Goal: Browse casually

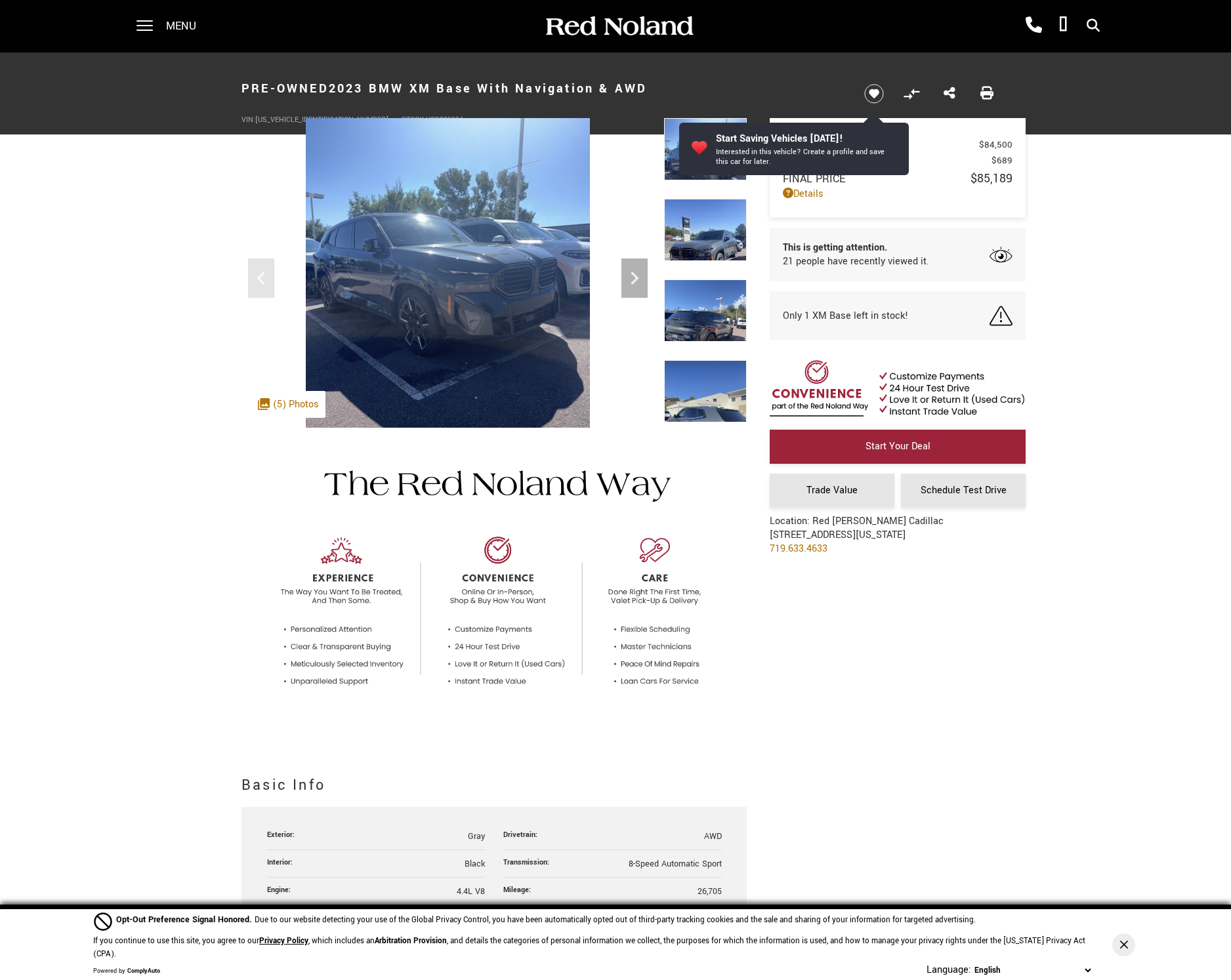
click at [538, 272] on img at bounding box center [448, 308] width 413 height 379
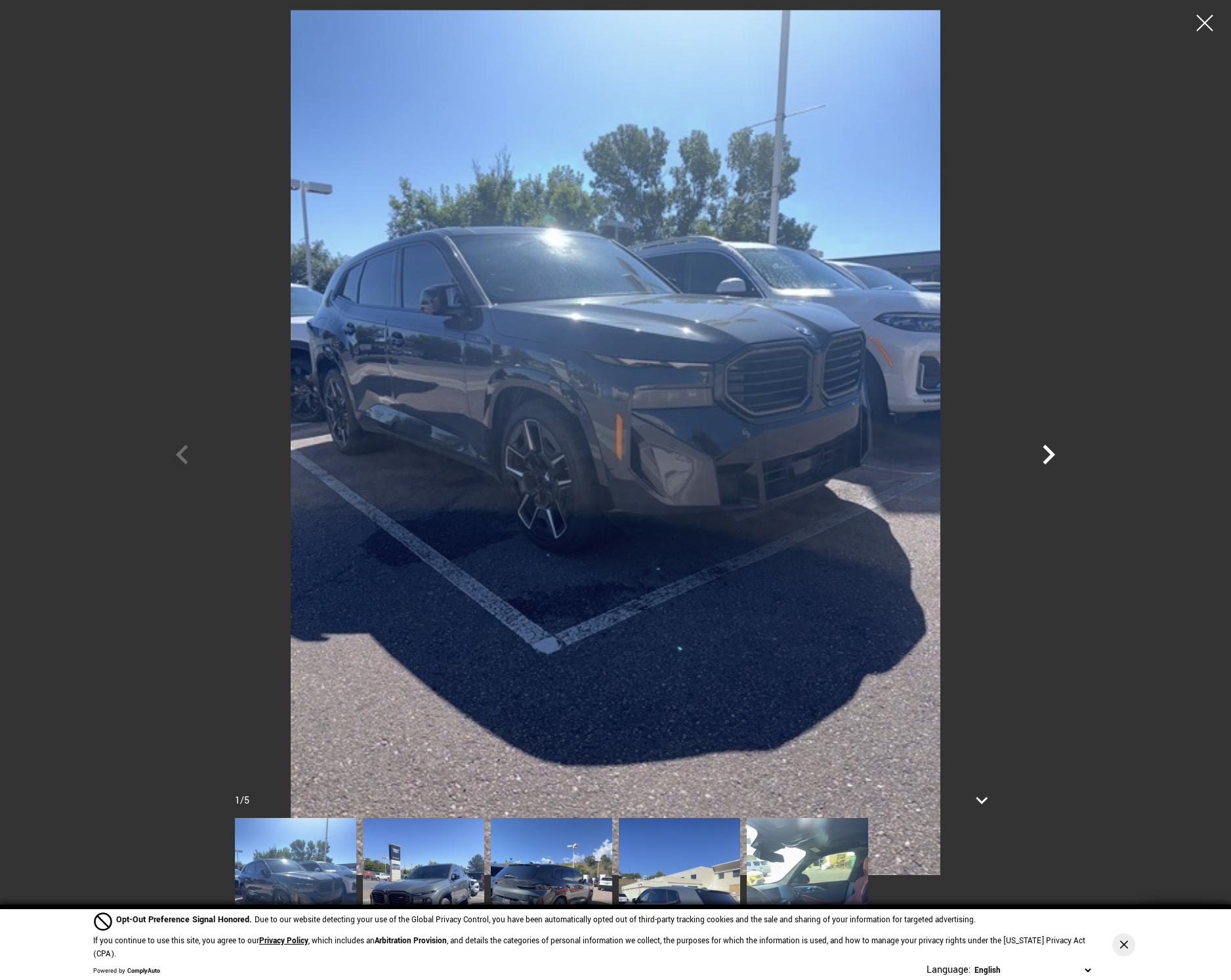
click at [1059, 454] on icon "Next" at bounding box center [1048, 455] width 39 height 39
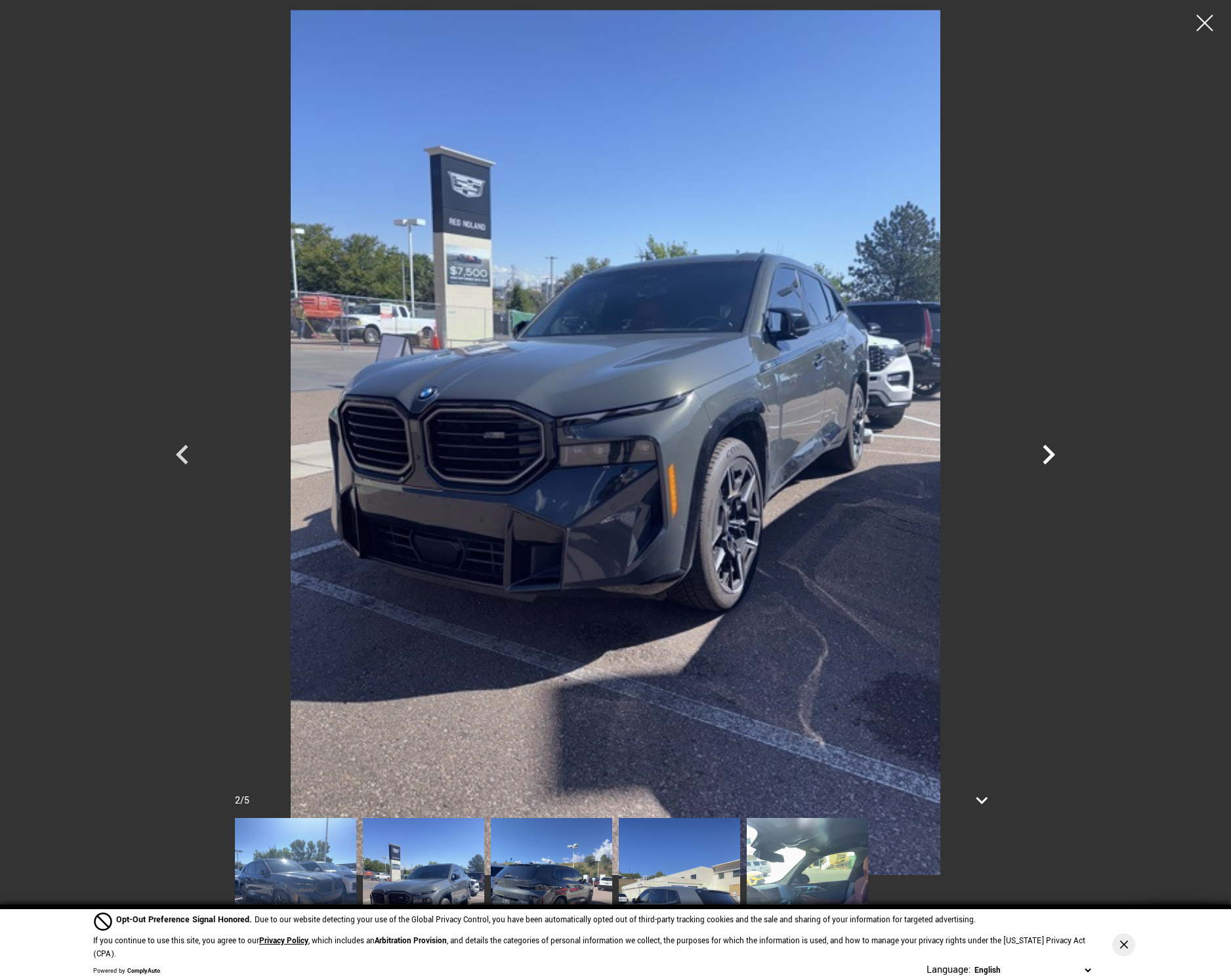
click at [1063, 461] on icon "Next" at bounding box center [1048, 455] width 39 height 39
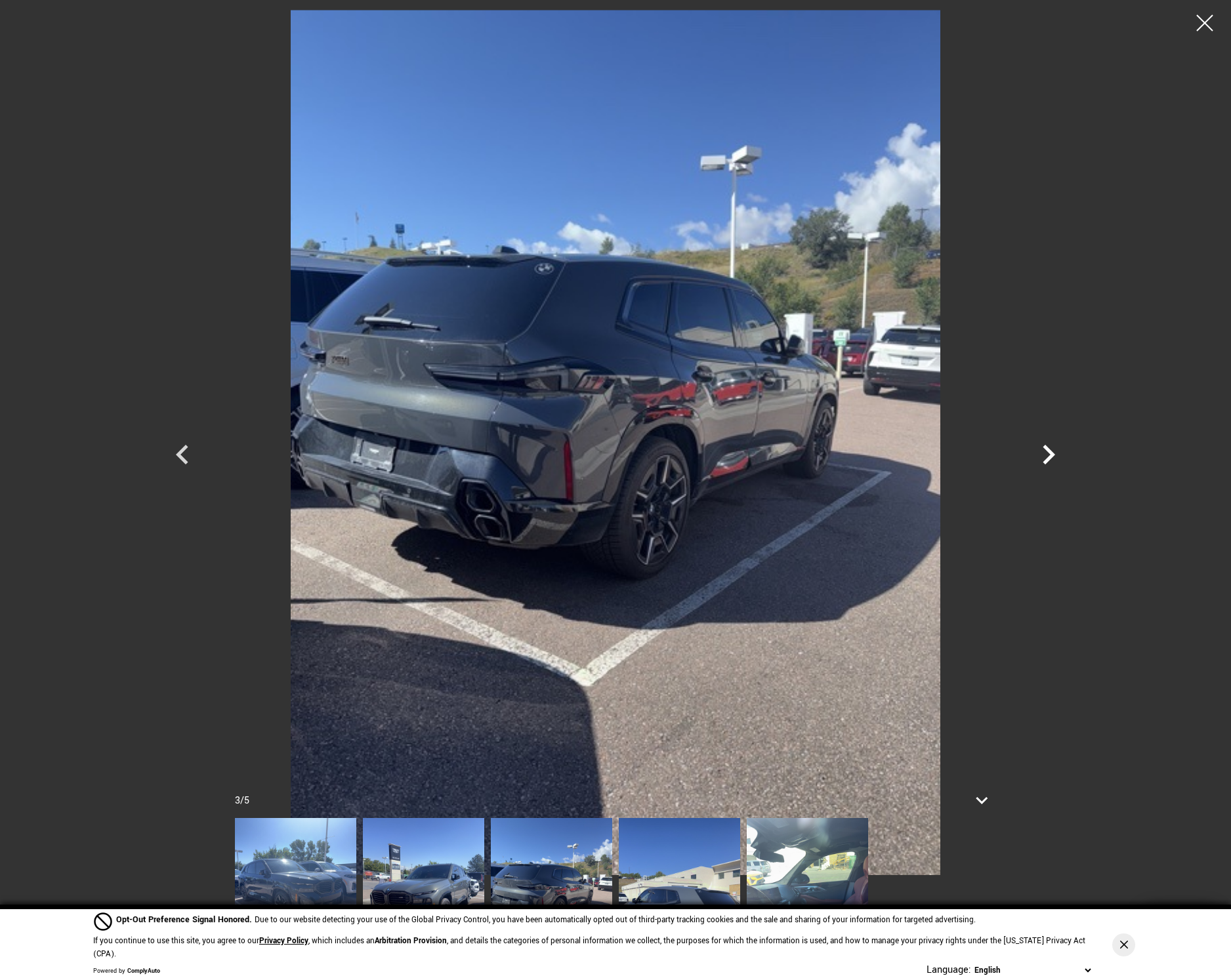
click at [1063, 461] on icon "Next" at bounding box center [1048, 455] width 39 height 39
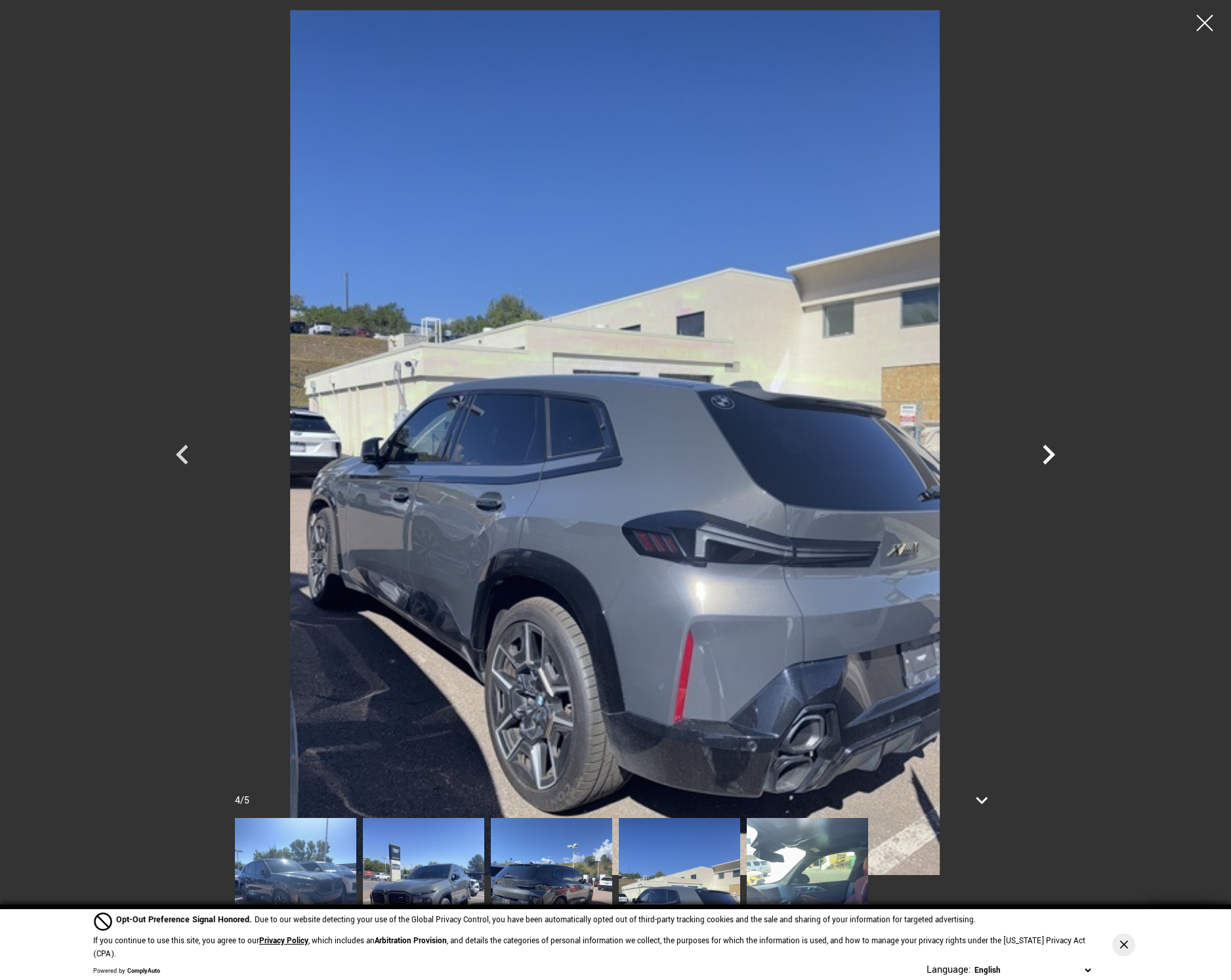
click at [1062, 461] on icon "Next" at bounding box center [1048, 455] width 39 height 39
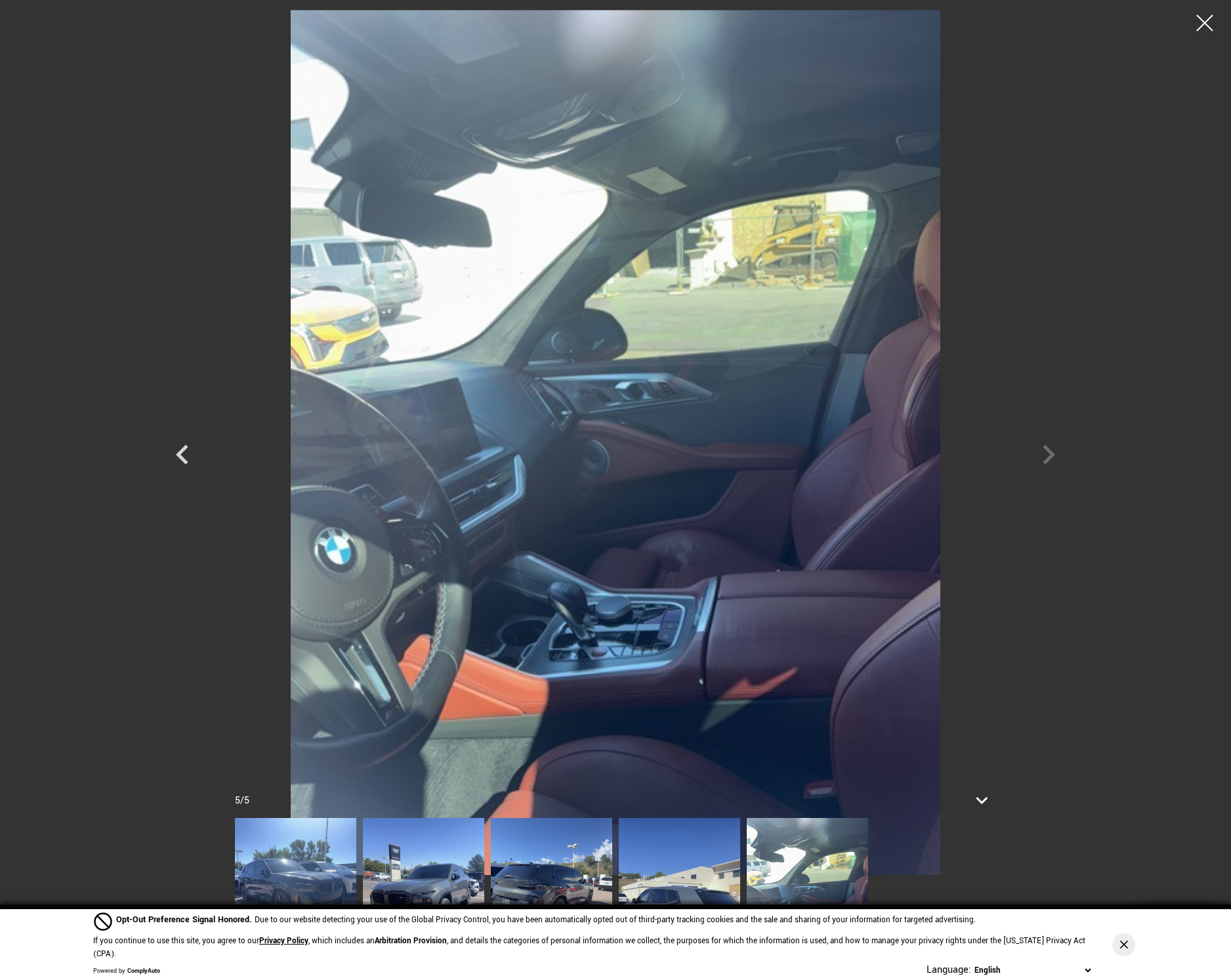
click at [1060, 461] on div at bounding box center [615, 442] width 919 height 865
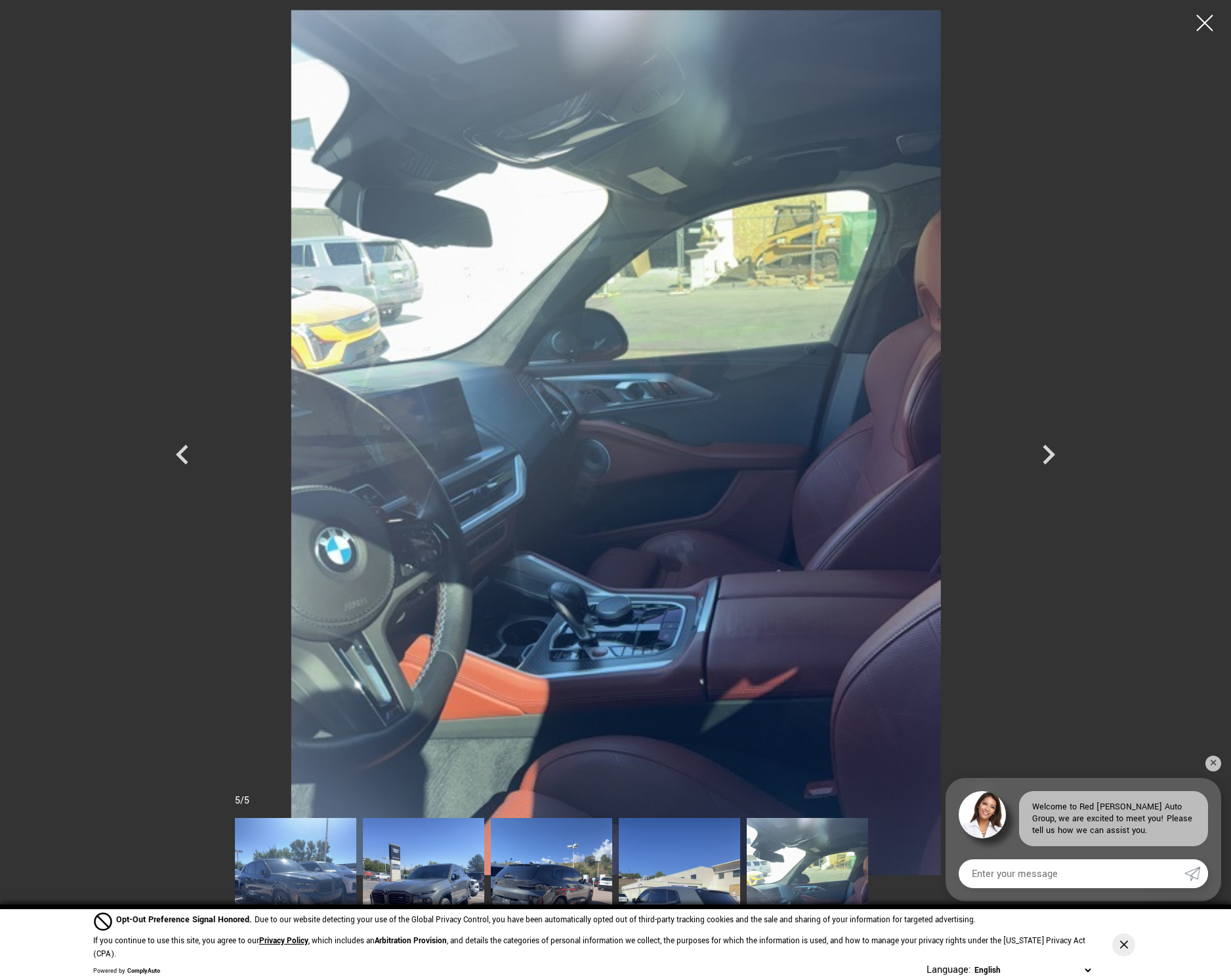
click at [1046, 446] on div at bounding box center [615, 442] width 919 height 865
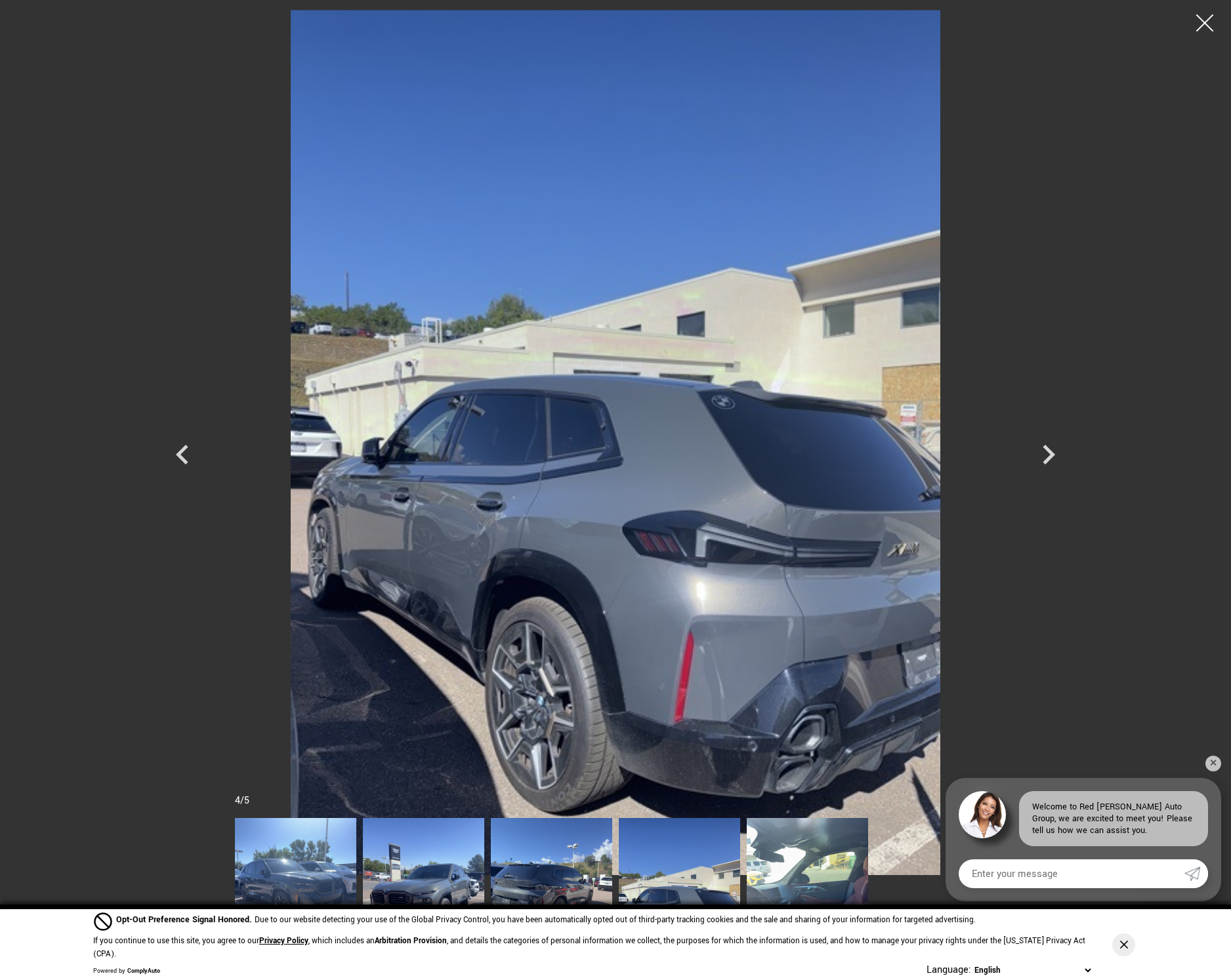
click at [1197, 28] on div at bounding box center [1205, 23] width 35 height 35
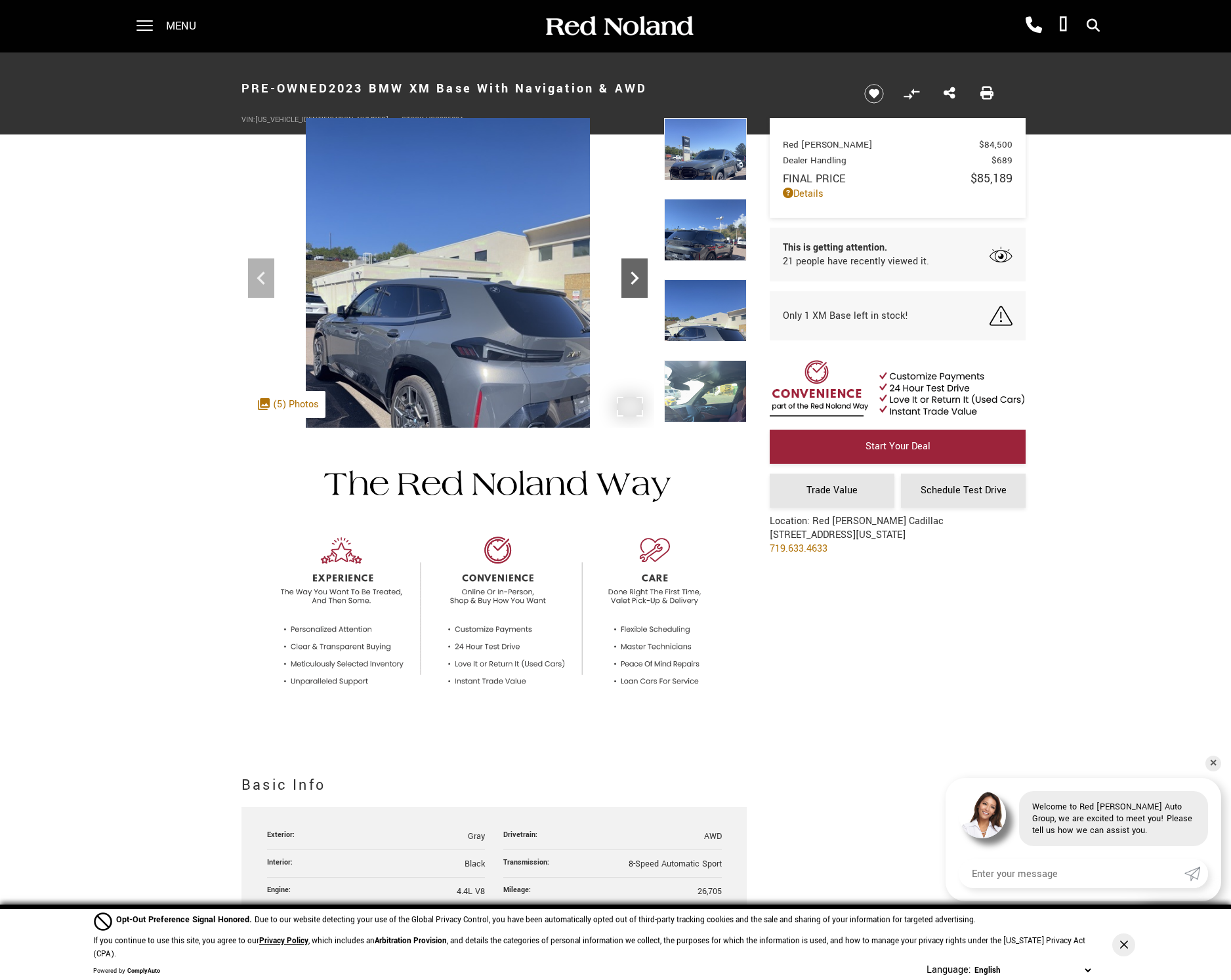
click at [635, 285] on icon "Next" at bounding box center [634, 278] width 26 height 26
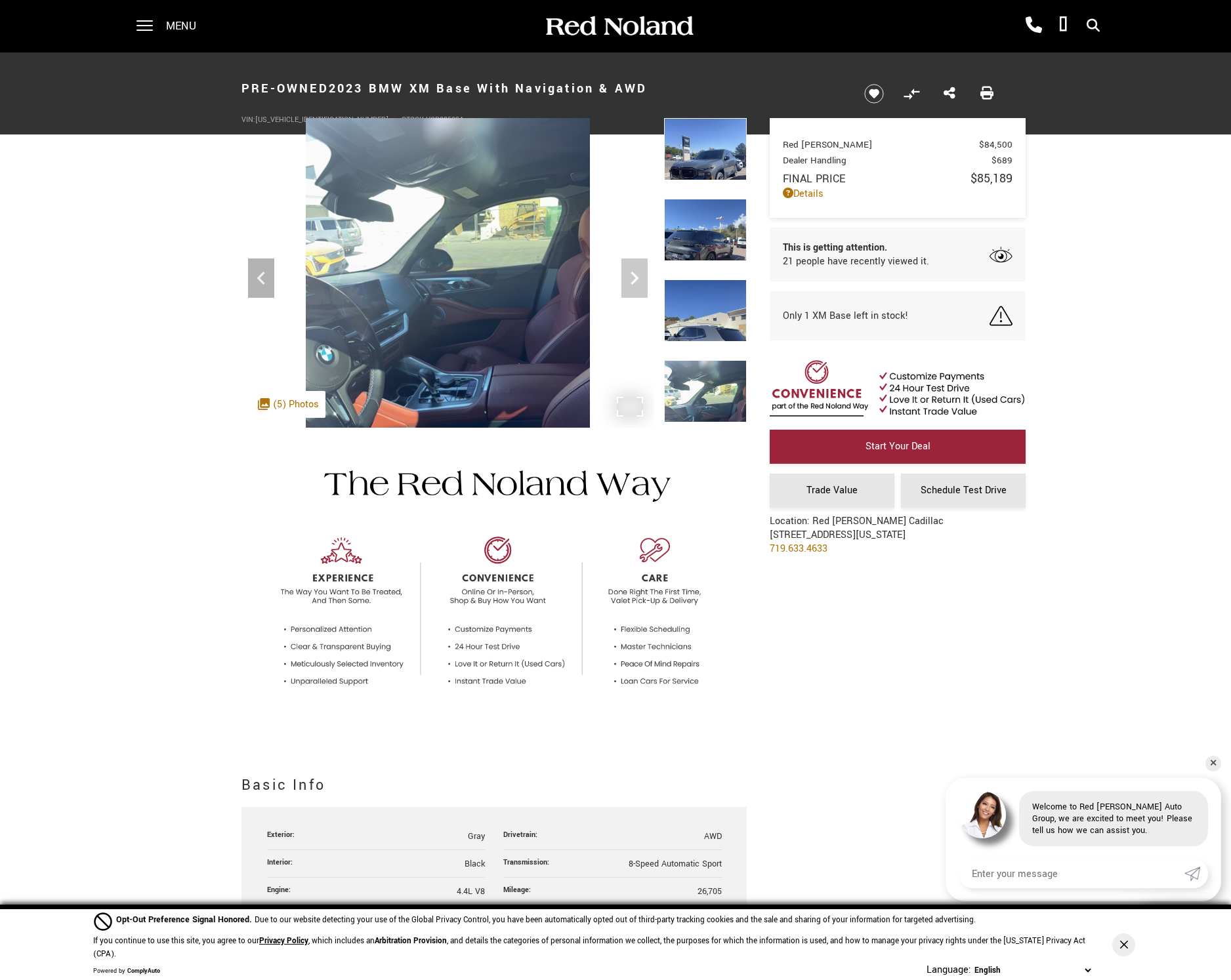
click at [635, 285] on img at bounding box center [448, 308] width 413 height 379
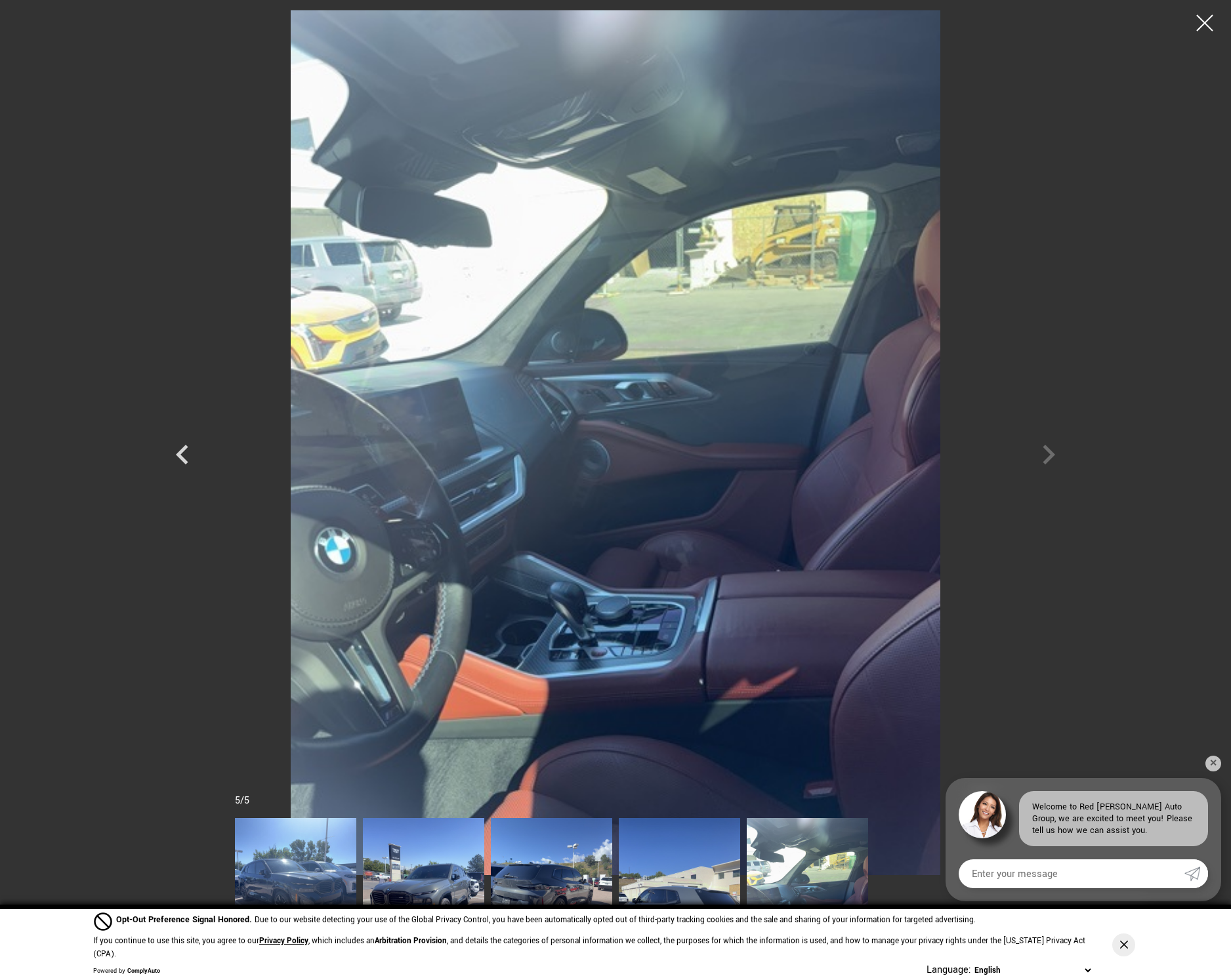
click at [1053, 449] on div at bounding box center [615, 442] width 919 height 865
click at [1211, 21] on div at bounding box center [1205, 23] width 35 height 35
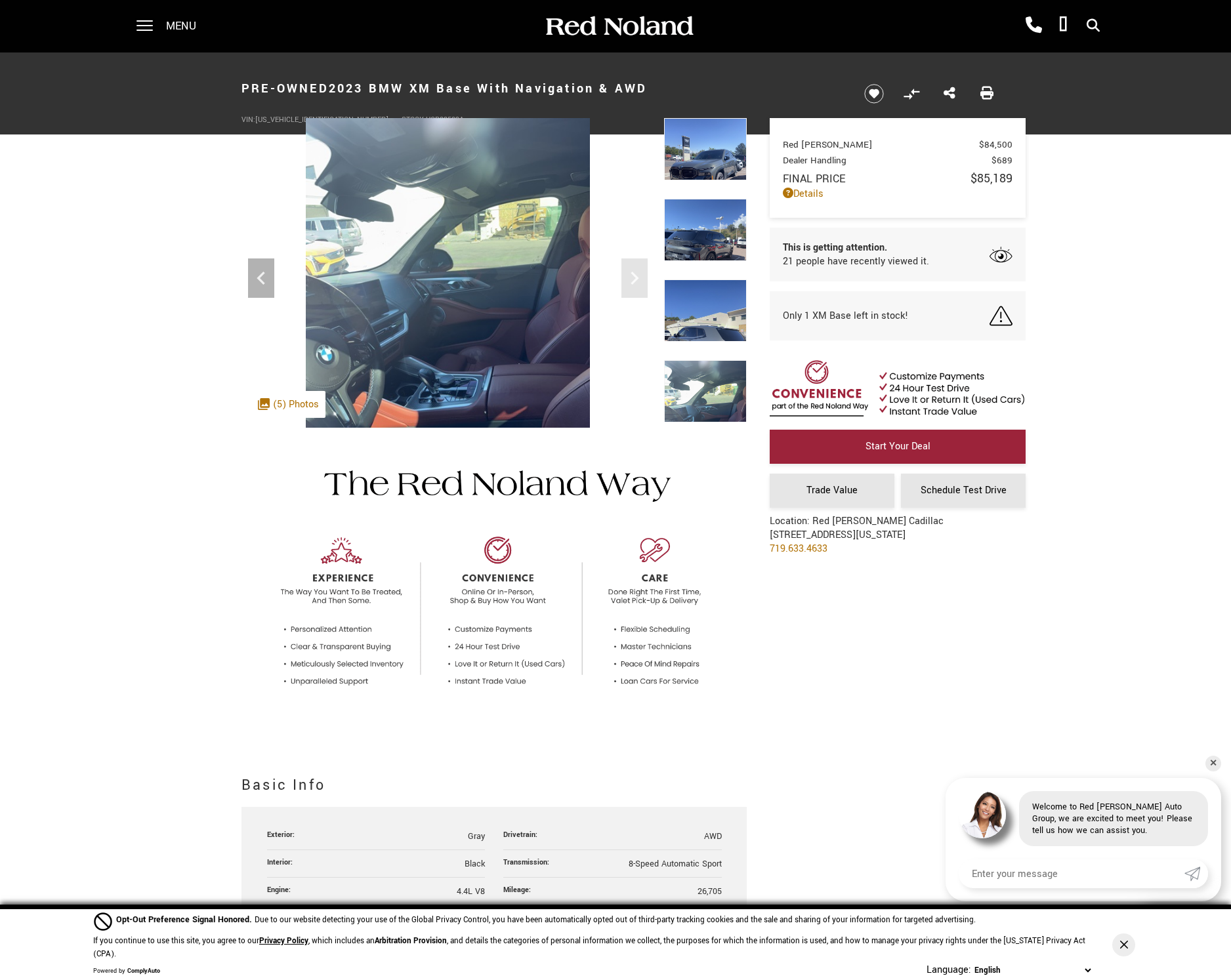
click at [709, 149] on img at bounding box center [705, 173] width 83 height 110
click at [708, 162] on img at bounding box center [705, 173] width 83 height 110
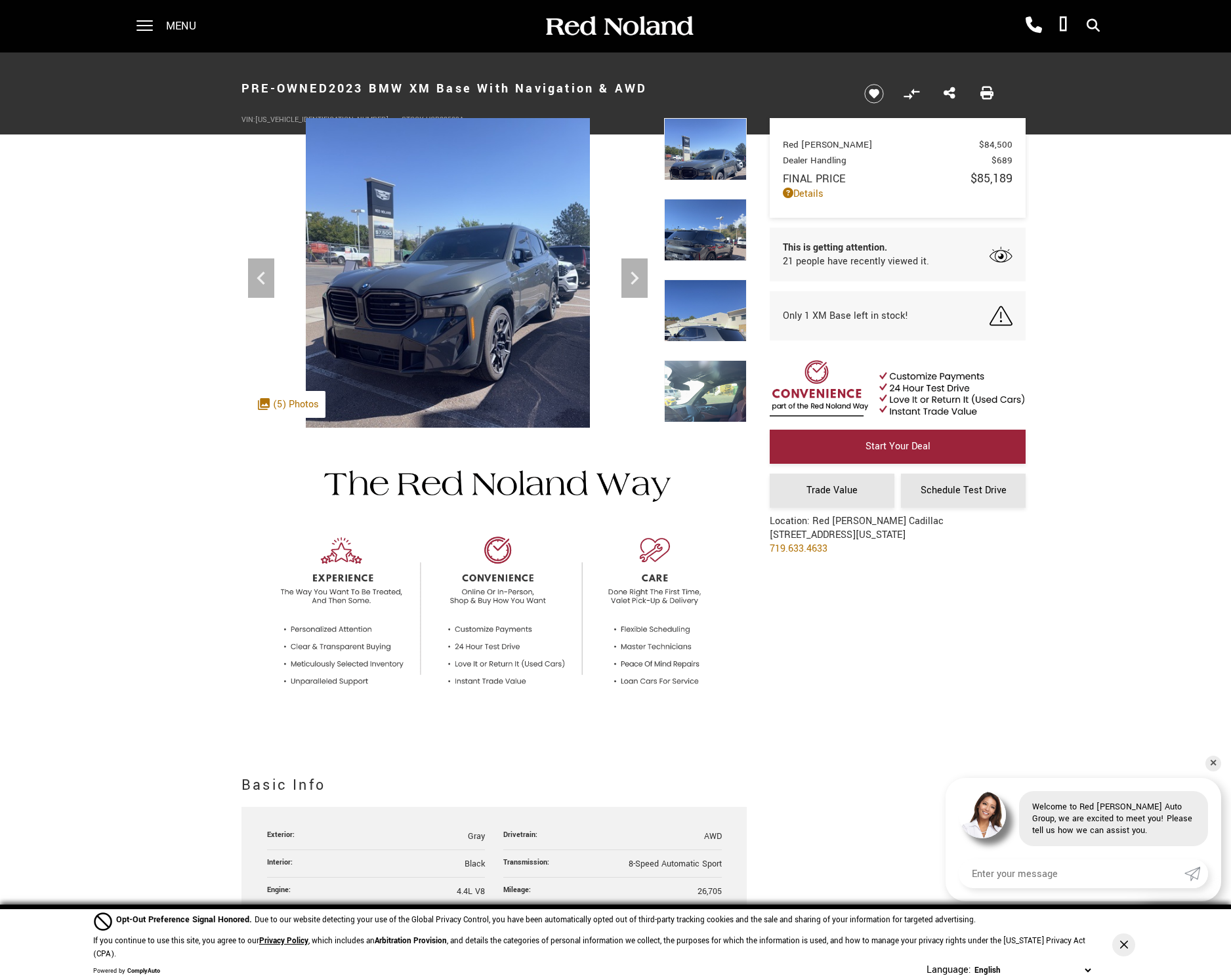
click at [706, 208] on img at bounding box center [705, 254] width 83 height 110
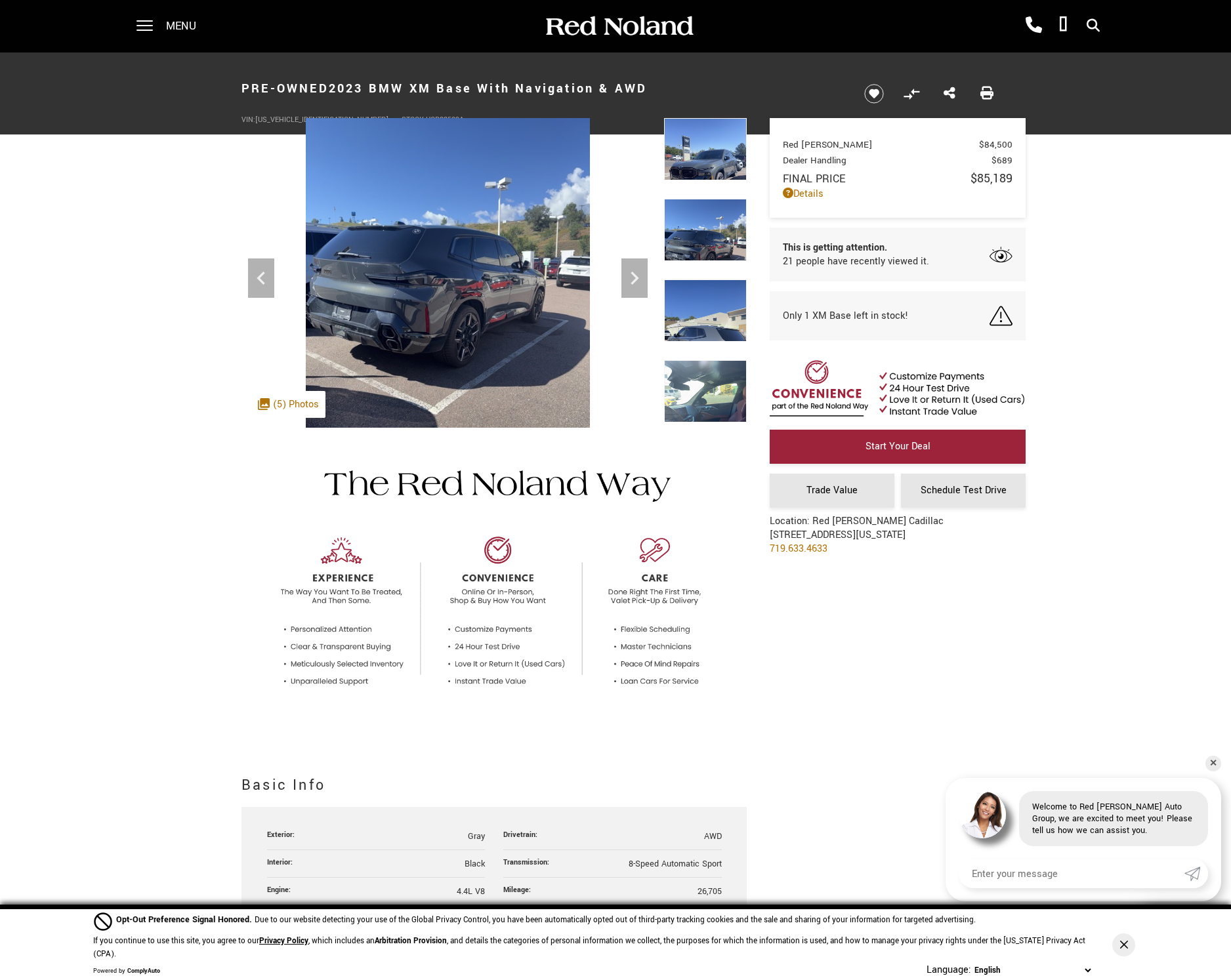
click at [706, 208] on img at bounding box center [705, 254] width 83 height 110
click at [717, 294] on img at bounding box center [705, 334] width 83 height 110
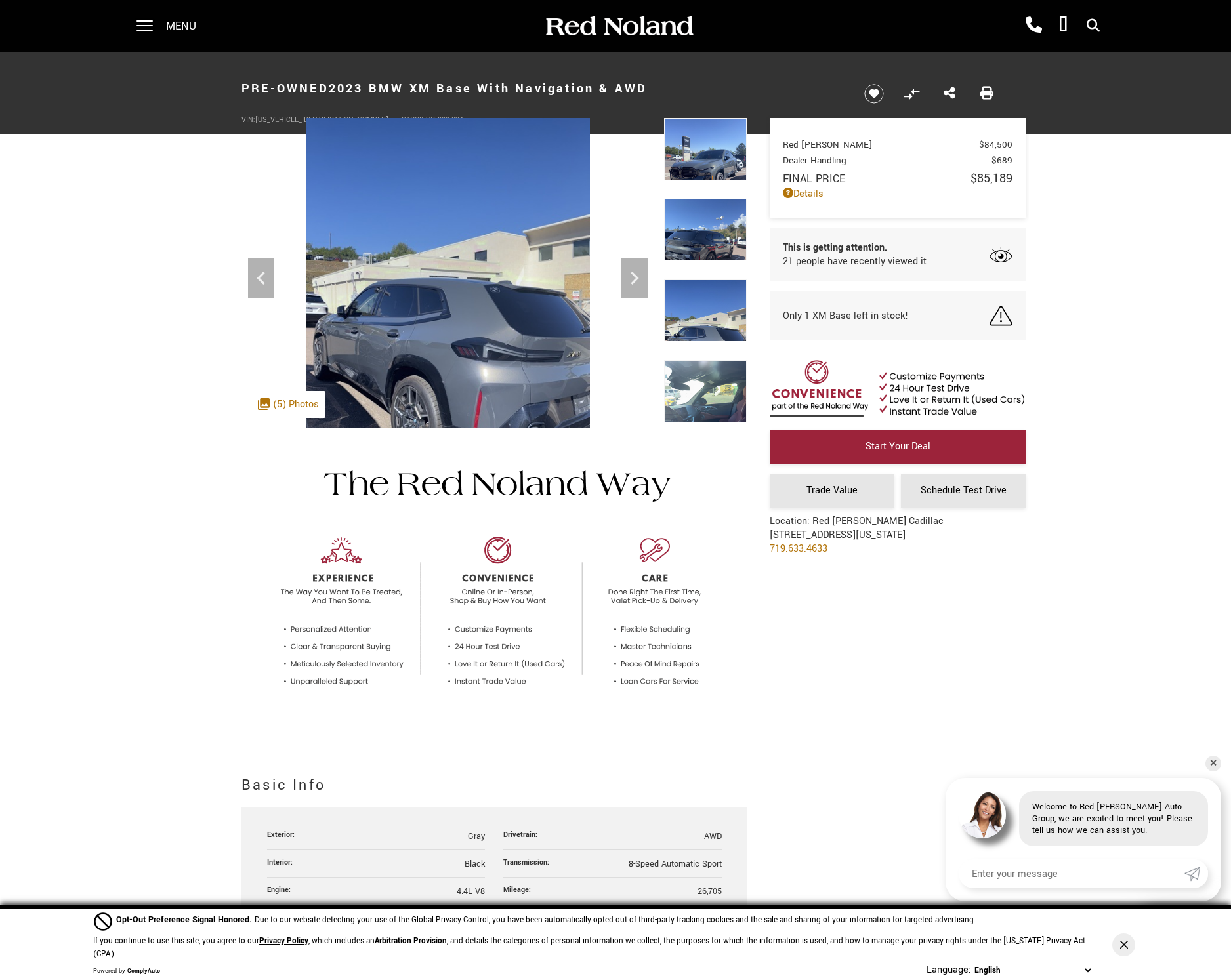
click at [704, 432] on img at bounding box center [494, 581] width 505 height 307
click at [695, 409] on img at bounding box center [705, 415] width 83 height 110
